Goal: Find specific page/section: Find specific page/section

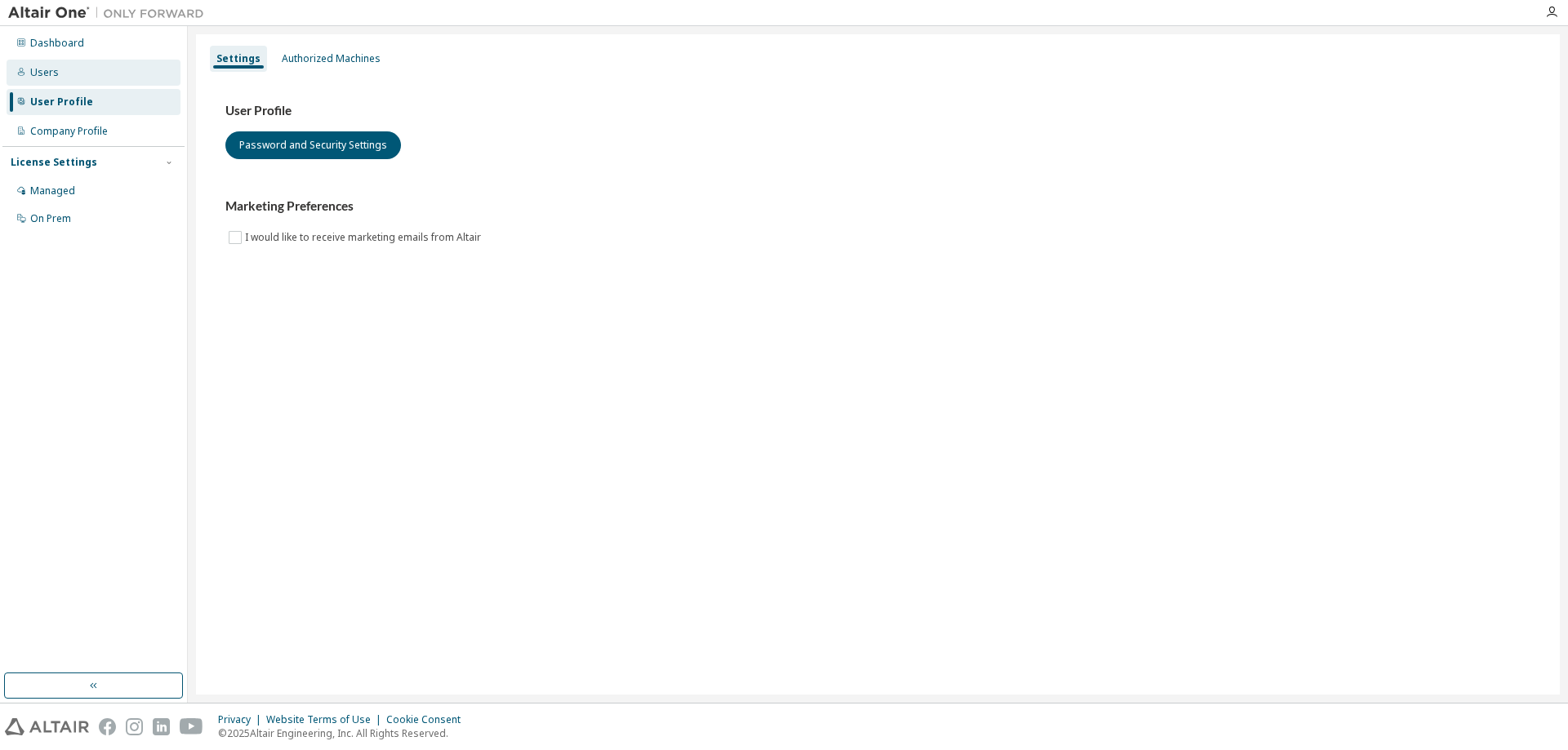
click at [106, 69] on div "Users" at bounding box center [94, 72] width 174 height 26
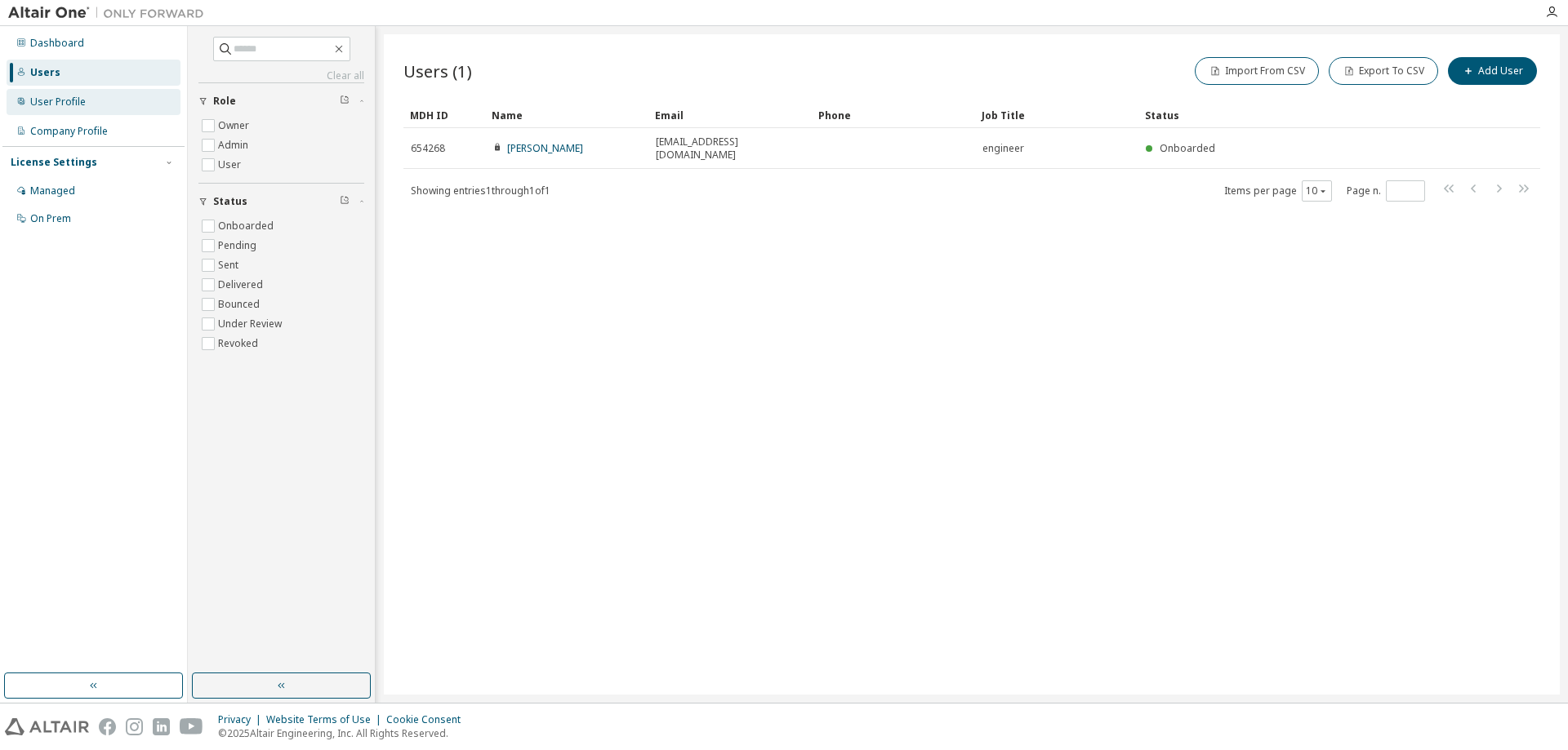
click at [97, 96] on div "User Profile" at bounding box center [94, 101] width 174 height 26
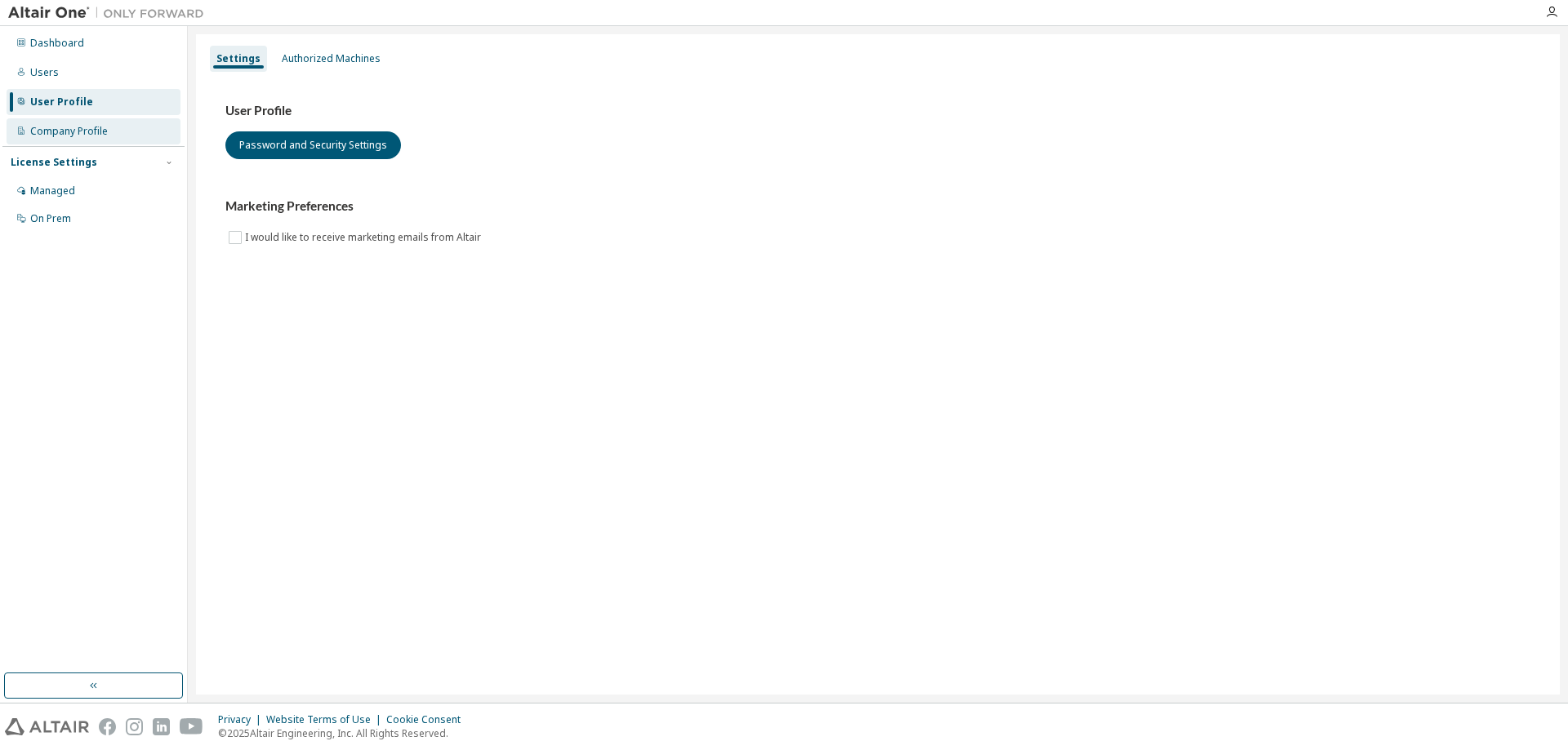
click at [79, 125] on div "Company Profile" at bounding box center [69, 131] width 78 height 13
